Goal: Information Seeking & Learning: Learn about a topic

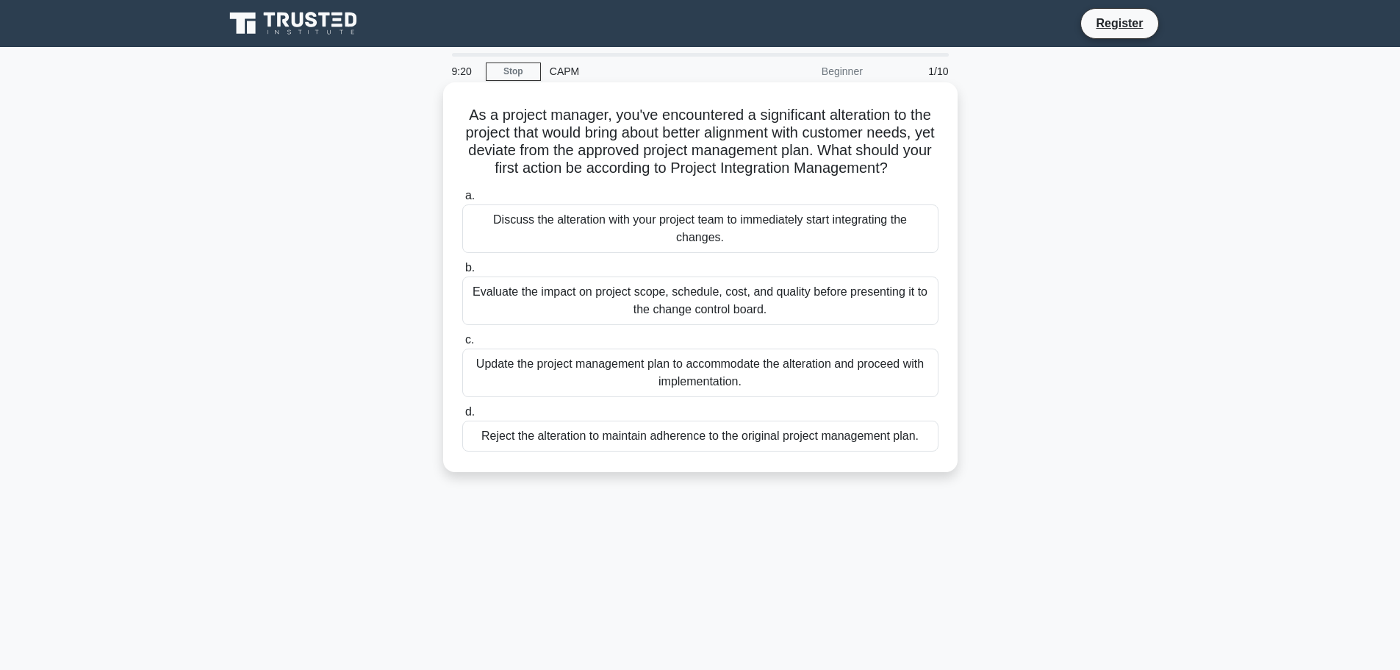
click at [595, 287] on div "Evaluate the impact on project scope, schedule, cost, and quality before presen…" at bounding box center [700, 300] width 476 height 49
click at [462, 273] on input "b. Evaluate the impact on project scope, schedule, cost, and quality before pre…" at bounding box center [462, 268] width 0 height 10
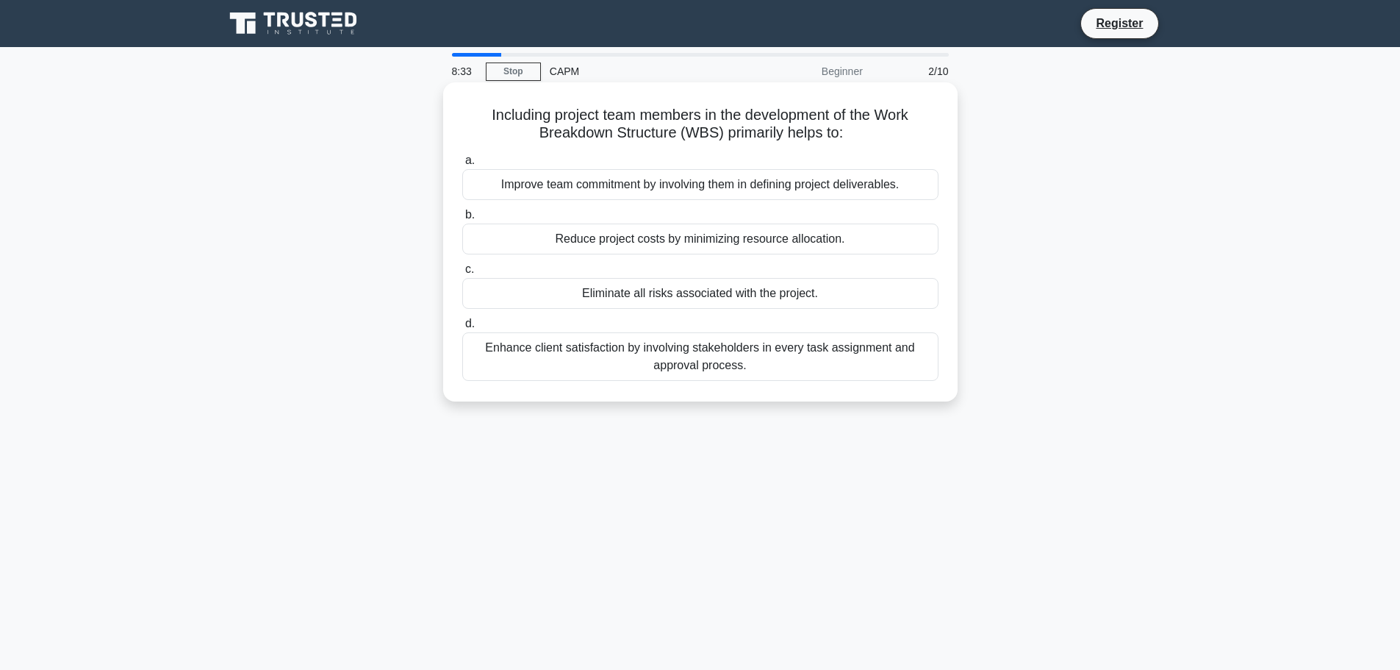
click at [800, 189] on div "Improve team commitment by involving them in defining project deliverables." at bounding box center [700, 184] width 476 height 31
click at [462, 165] on input "a. Improve team commitment by involving them in defining project deliverables." at bounding box center [462, 161] width 0 height 10
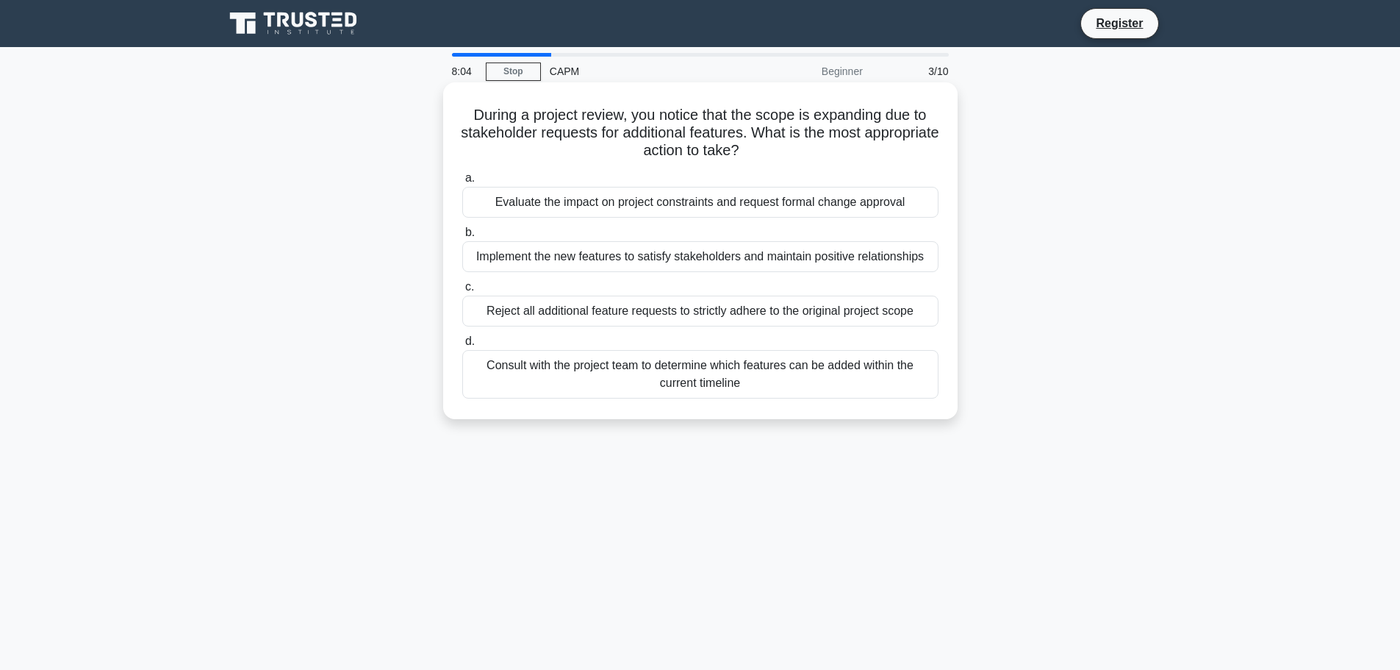
click at [835, 208] on div "Evaluate the impact on project constraints and request formal change approval" at bounding box center [700, 202] width 476 height 31
click at [462, 183] on input "a. Evaluate the impact on project constraints and request formal change approval" at bounding box center [462, 178] width 0 height 10
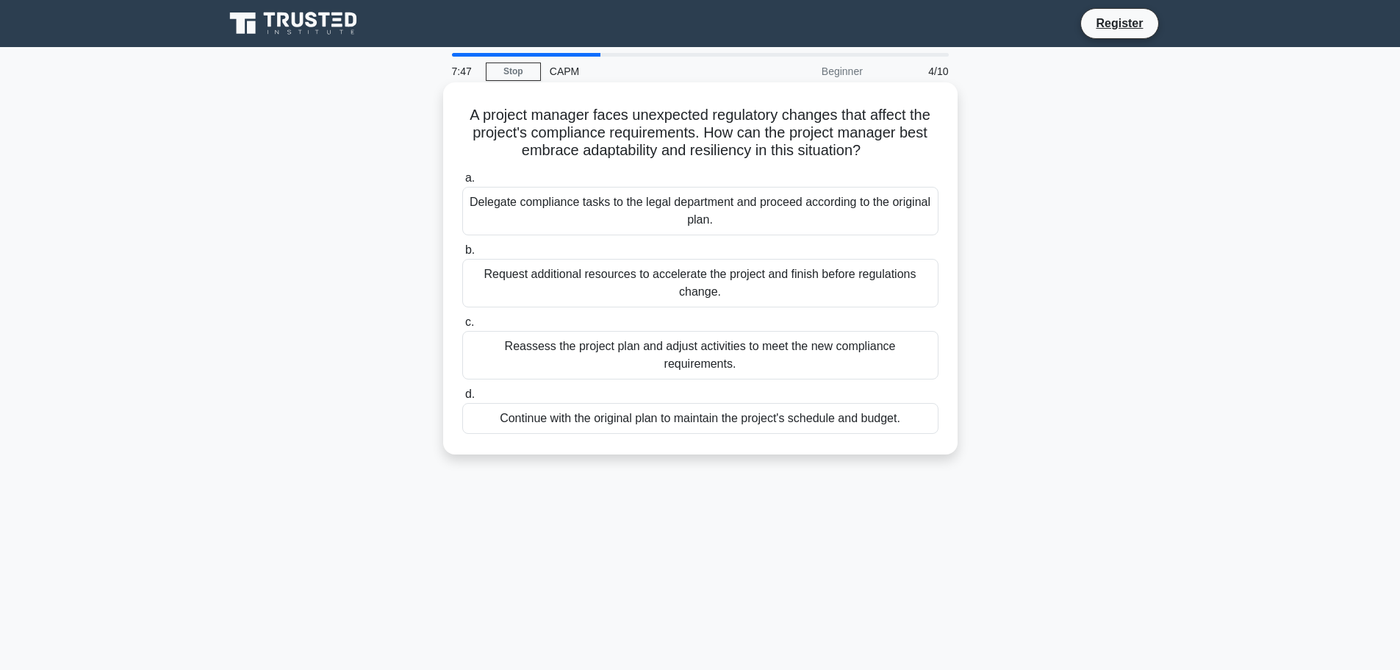
click at [735, 197] on div "Delegate compliance tasks to the legal department and proceed according to the …" at bounding box center [700, 211] width 476 height 49
click at [462, 183] on input "a. Delegate compliance tasks to the legal department and proceed according to t…" at bounding box center [462, 178] width 0 height 10
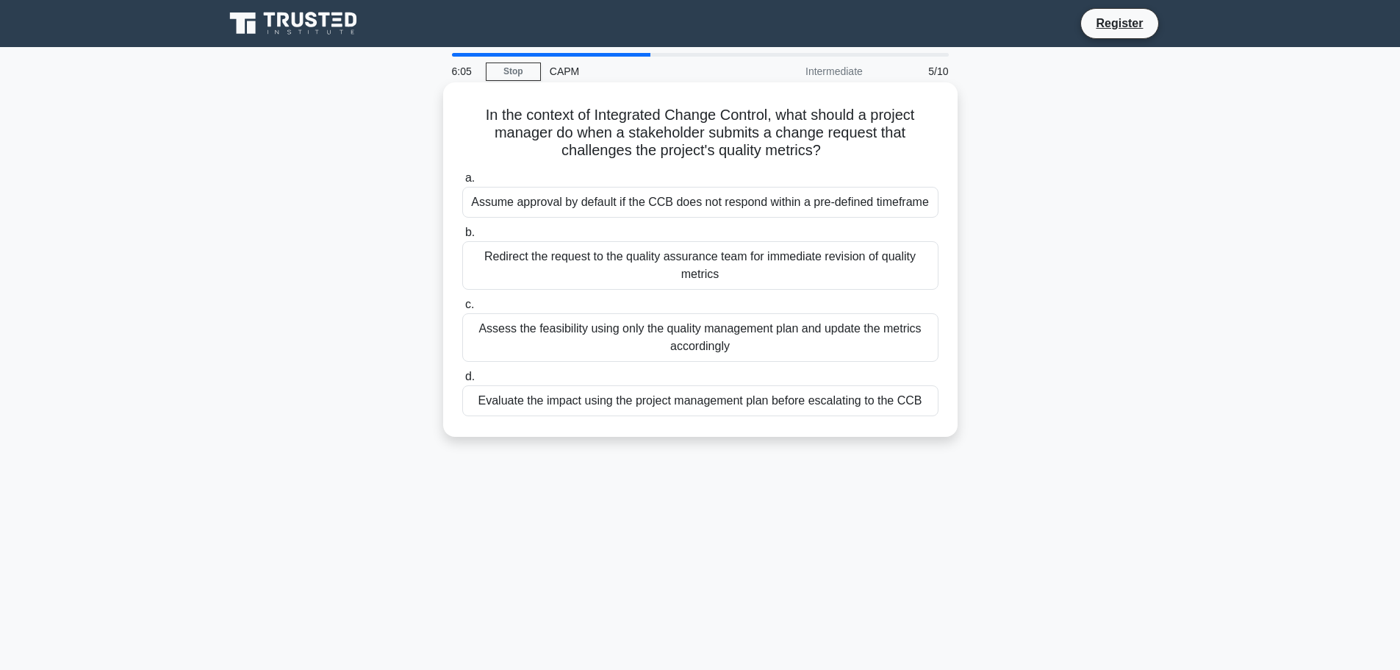
click at [744, 398] on div "Evaluate the impact using the project management plan before escalating to the …" at bounding box center [700, 400] width 476 height 31
click at [462, 381] on input "d. Evaluate the impact using the project management plan before escalating to t…" at bounding box center [462, 377] width 0 height 10
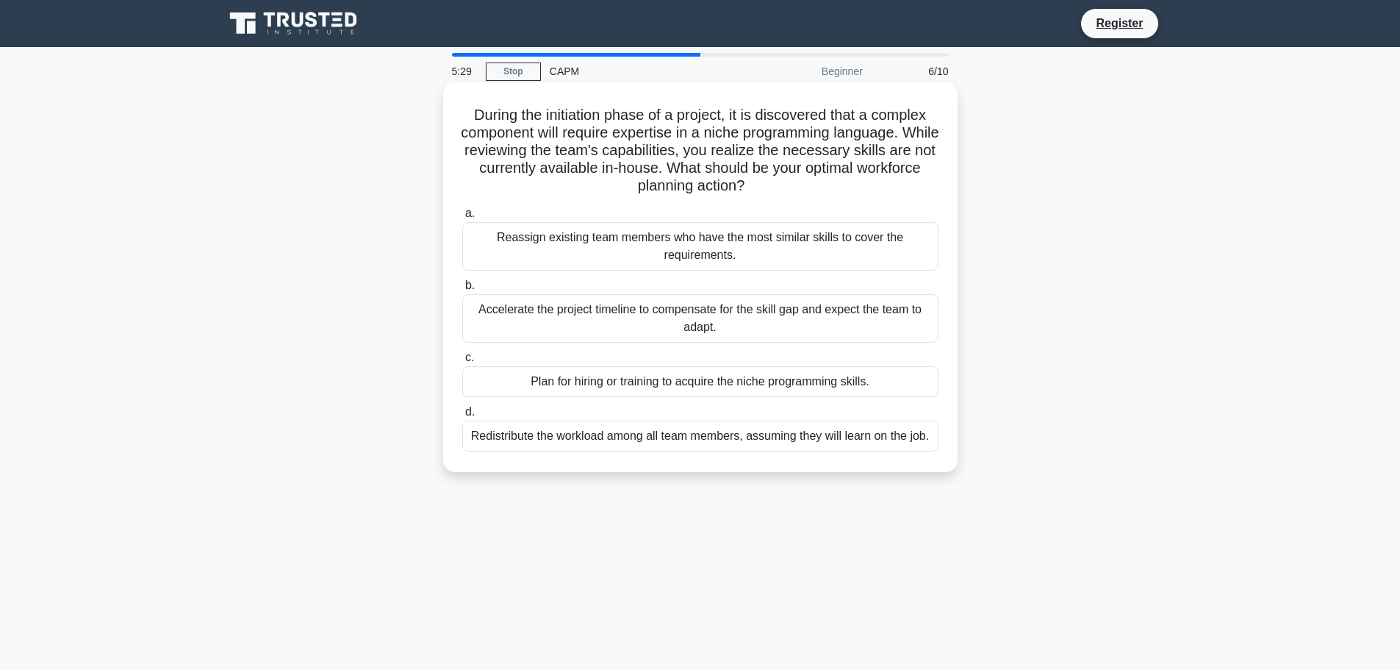
click at [681, 248] on div "Reassign existing team members who have the most similar skills to cover the re…" at bounding box center [700, 246] width 476 height 49
click at [462, 218] on input "a. Reassign existing team members who have the most similar skills to cover the…" at bounding box center [462, 214] width 0 height 10
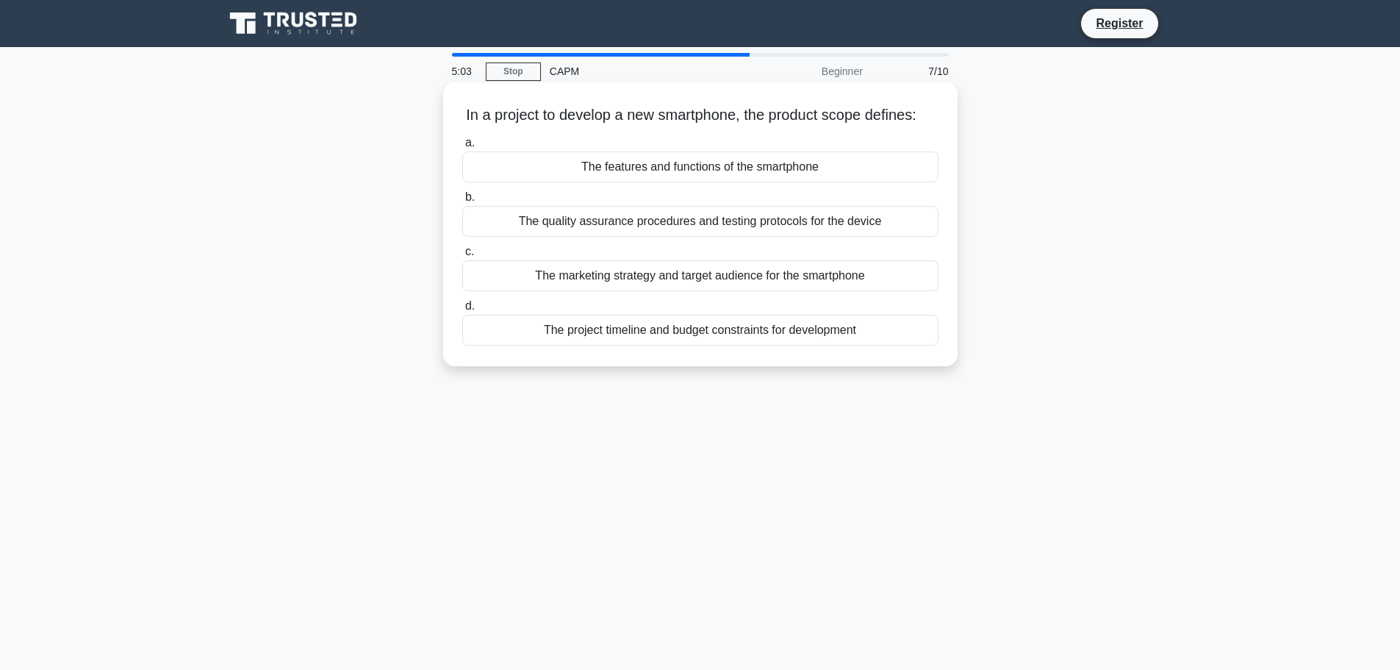
click at [767, 237] on div "The quality assurance procedures and testing protocols for the device" at bounding box center [700, 221] width 476 height 31
click at [462, 202] on input "b. The quality assurance procedures and testing protocols for the device" at bounding box center [462, 198] width 0 height 10
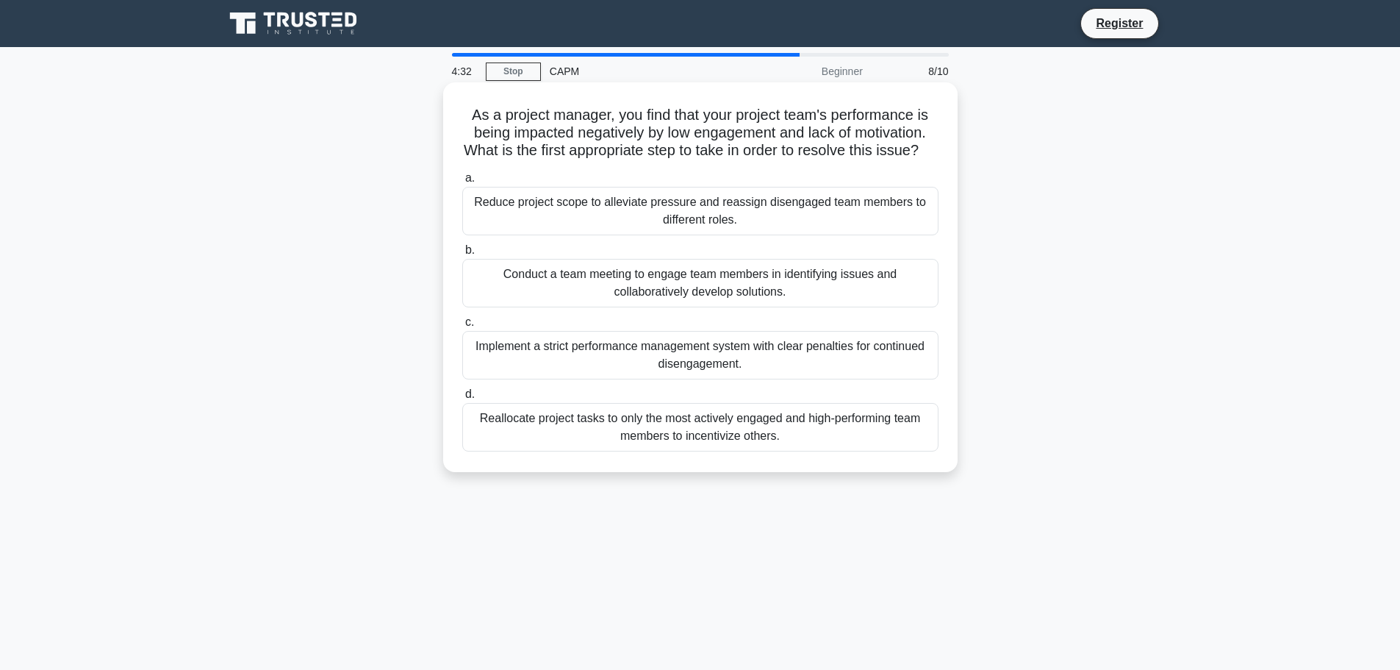
click at [707, 300] on div "Conduct a team meeting to engage team members in identifying issues and collabo…" at bounding box center [700, 283] width 476 height 49
click at [462, 255] on input "b. Conduct a team meeting to engage team members in identifying issues and coll…" at bounding box center [462, 250] width 0 height 10
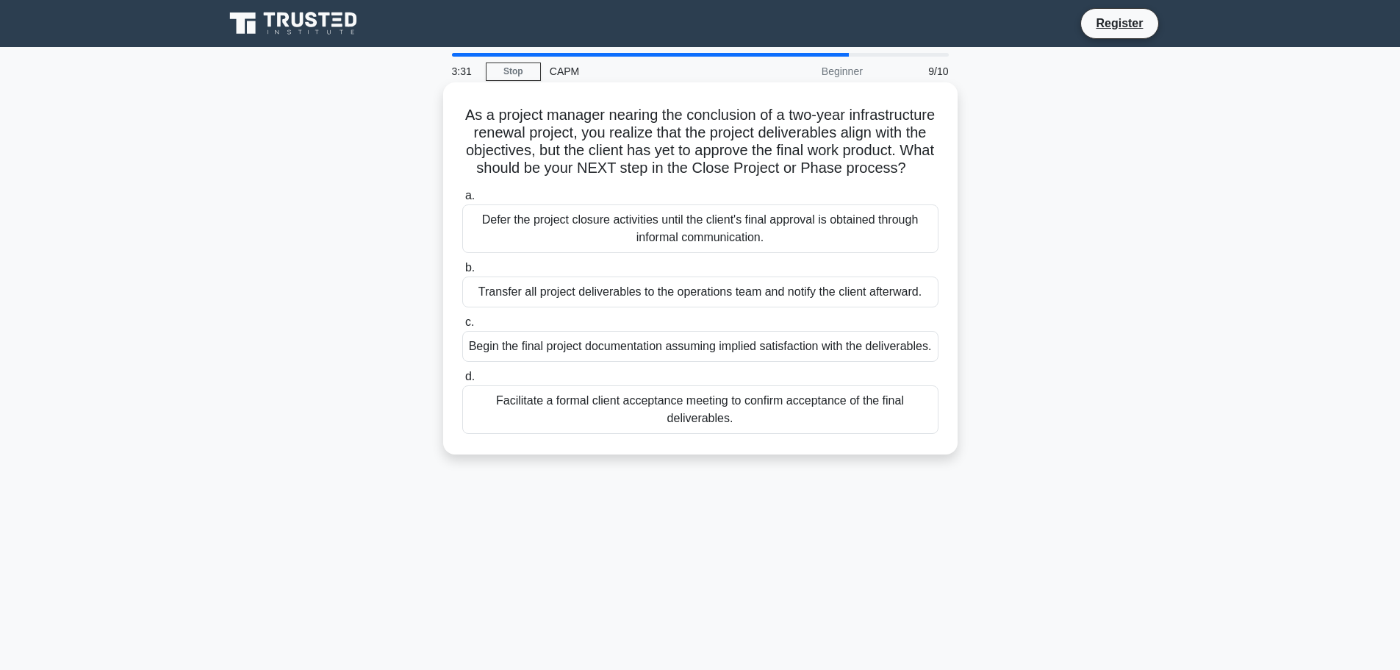
click at [743, 434] on div "Facilitate a formal client acceptance meeting to confirm acceptance of the fina…" at bounding box center [700, 409] width 476 height 49
click at [462, 381] on input "d. Facilitate a formal client acceptance meeting to confirm acceptance of the f…" at bounding box center [462, 377] width 0 height 10
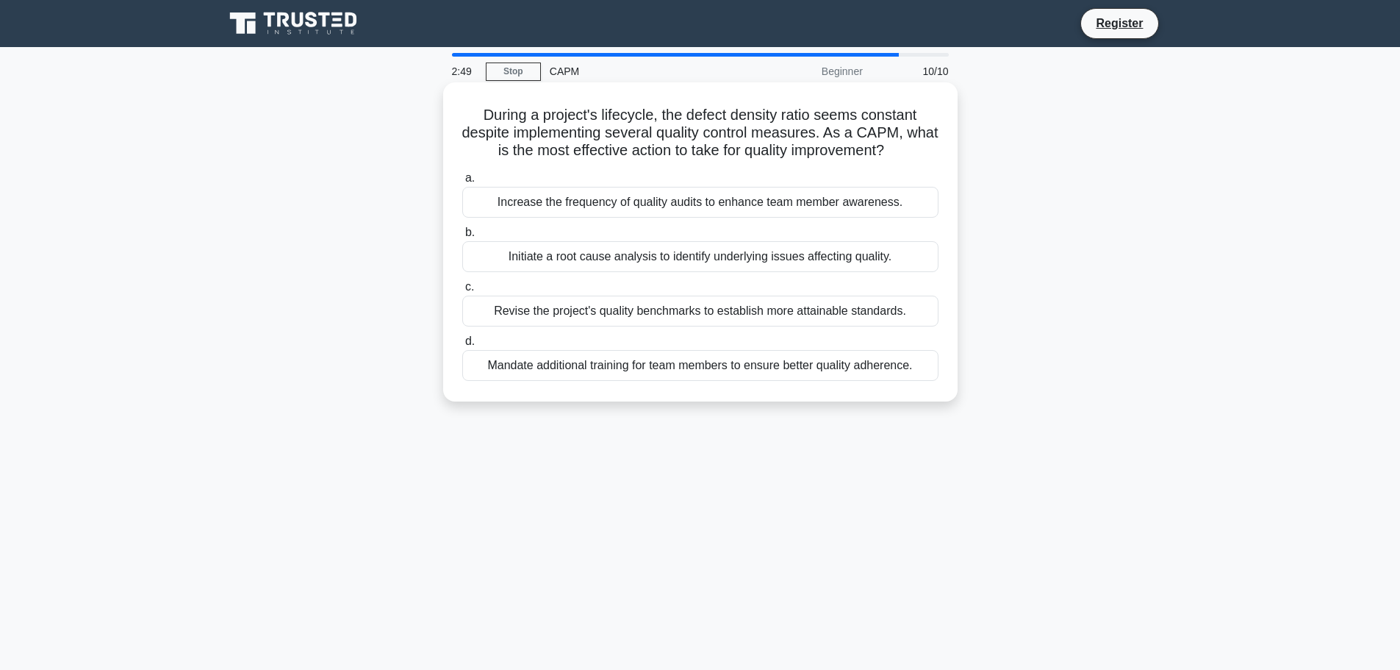
click at [876, 368] on div "Mandate additional training for team members to ensure better quality adherence." at bounding box center [700, 365] width 476 height 31
click at [462, 346] on input "d. Mandate additional training for team members to ensure better quality adhere…" at bounding box center [462, 342] width 0 height 10
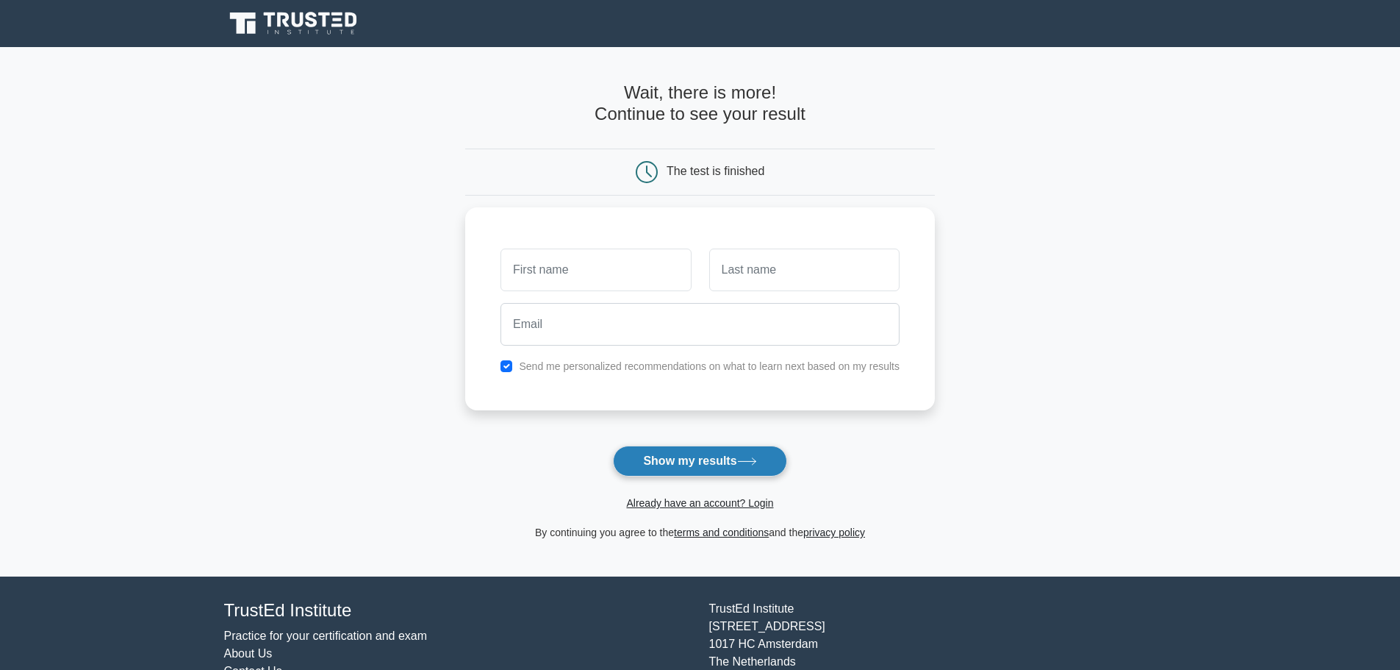
click at [718, 462] on button "Show my results" at bounding box center [699, 460] width 173 height 31
click at [1029, 415] on main "Wait, there is more! Continue to see your result The test is finished and the" at bounding box center [700, 311] width 1400 height 529
